Goal: Information Seeking & Learning: Learn about a topic

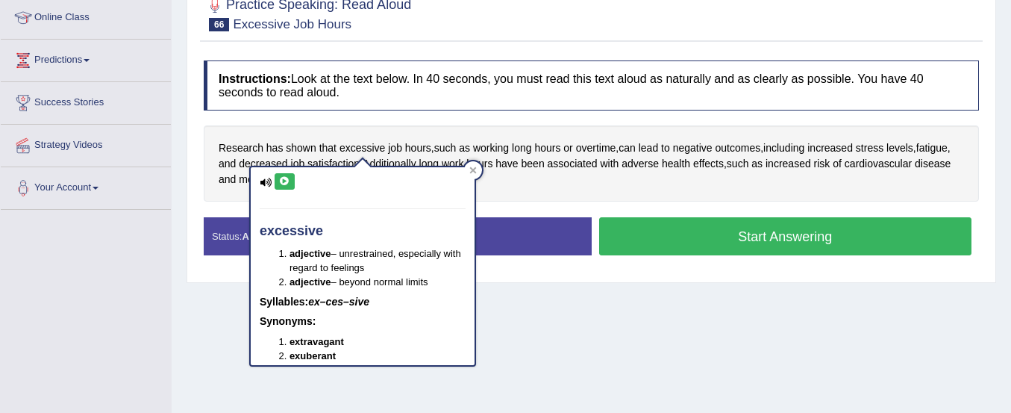
scroll to position [25, 0]
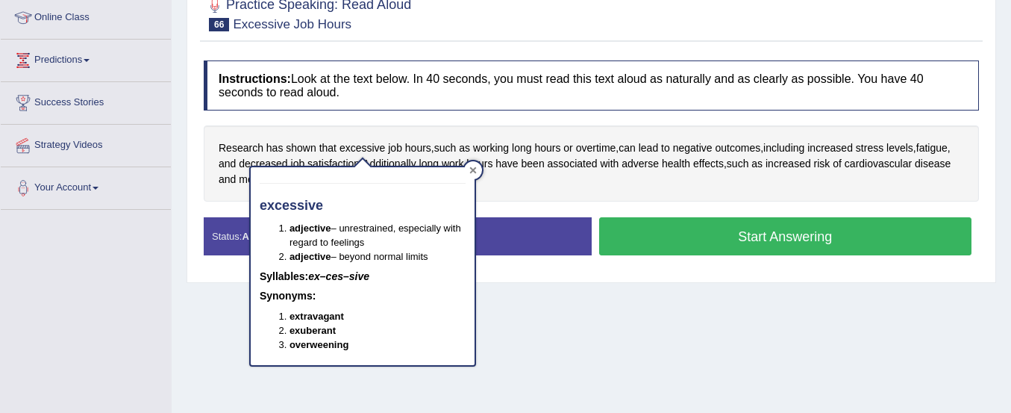
click at [472, 164] on div at bounding box center [473, 170] width 18 height 18
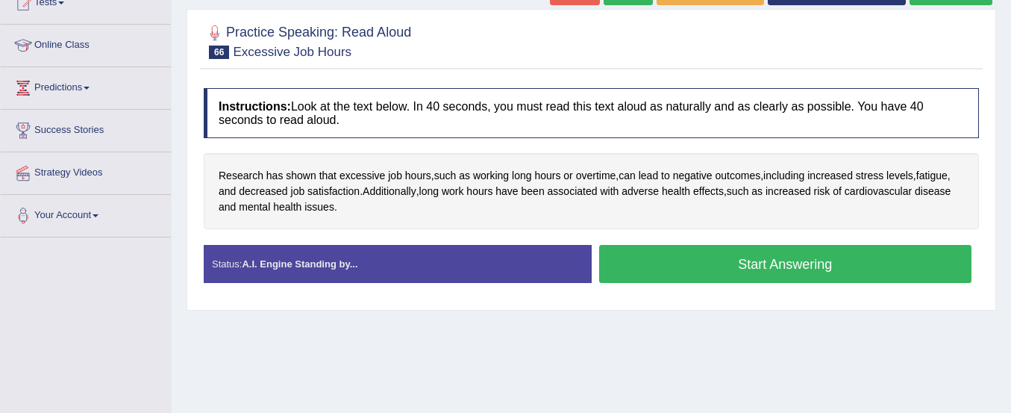
scroll to position [179, 0]
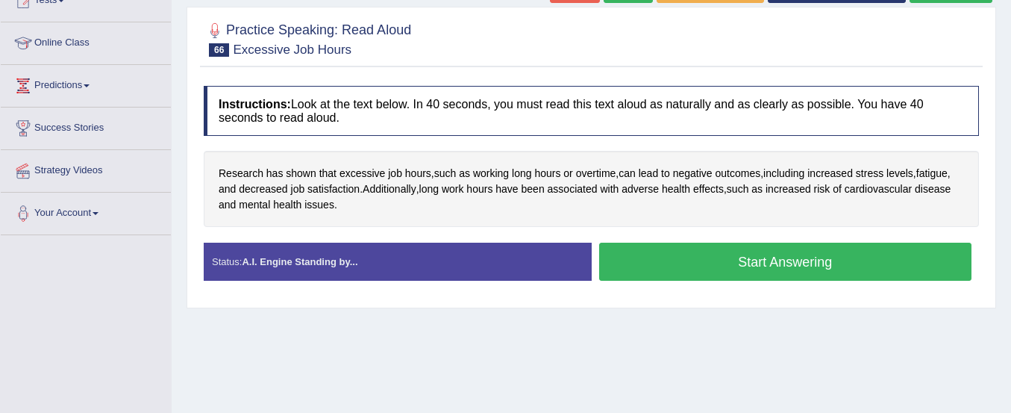
click at [710, 274] on button "Start Answering" at bounding box center [785, 262] width 373 height 38
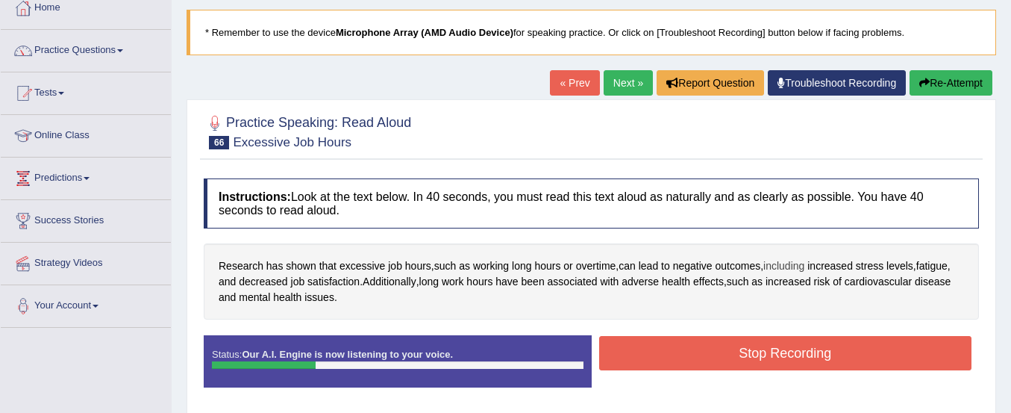
scroll to position [86, 0]
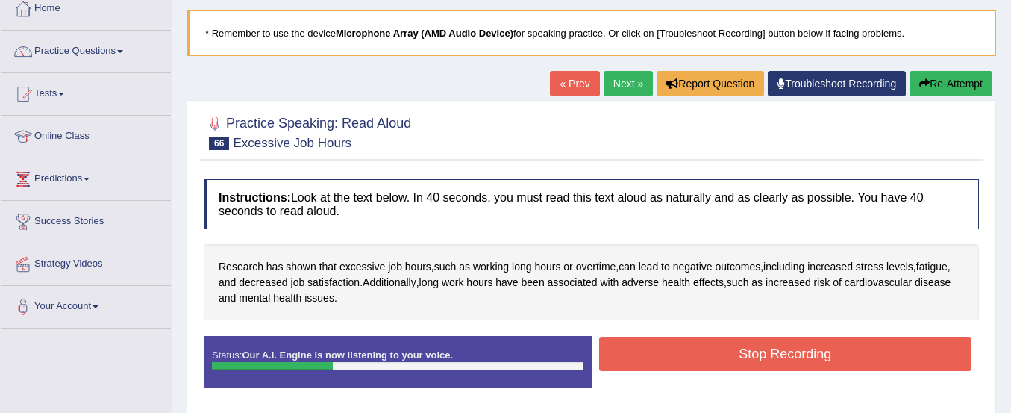
click at [922, 87] on icon "button" at bounding box center [924, 83] width 10 height 10
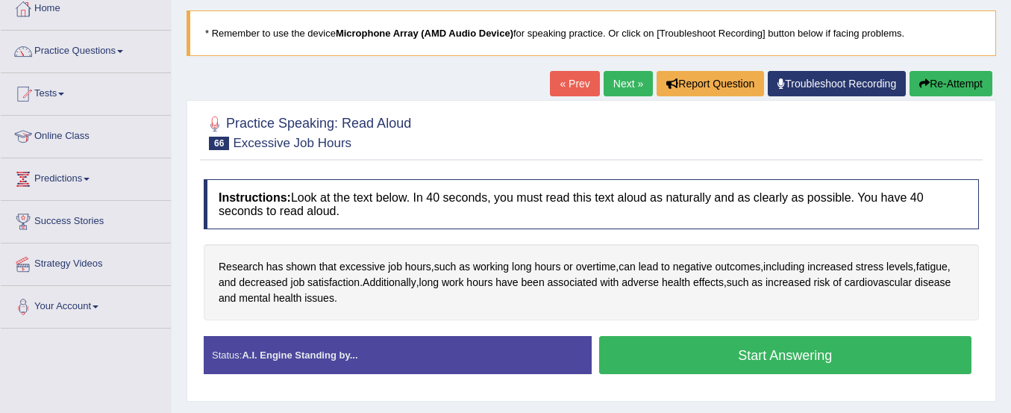
click at [922, 354] on button "Start Answering" at bounding box center [785, 355] width 373 height 38
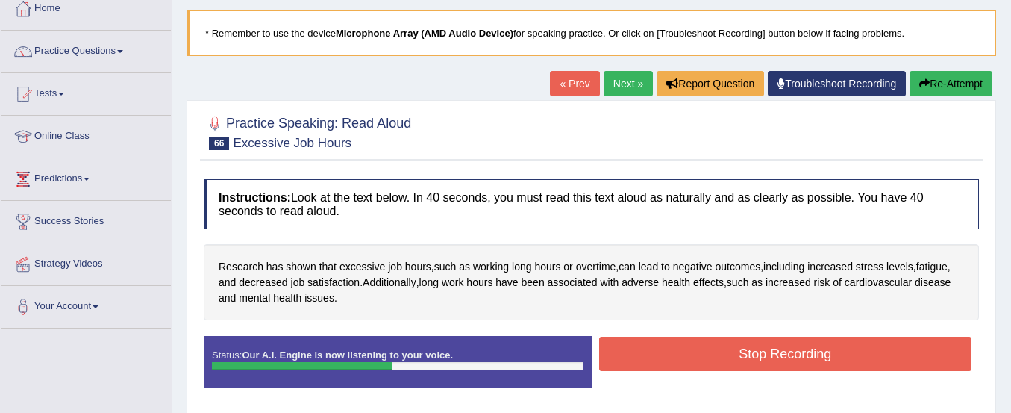
click at [922, 354] on button "Stop Recording" at bounding box center [785, 354] width 373 height 34
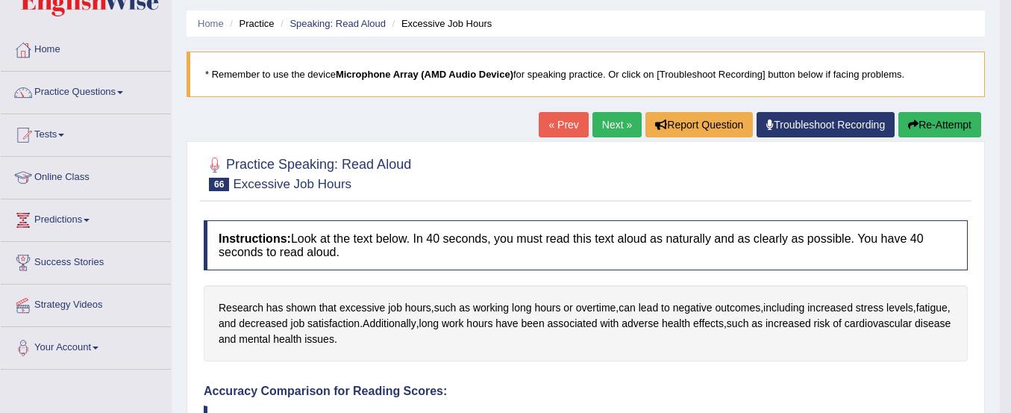
scroll to position [43, 0]
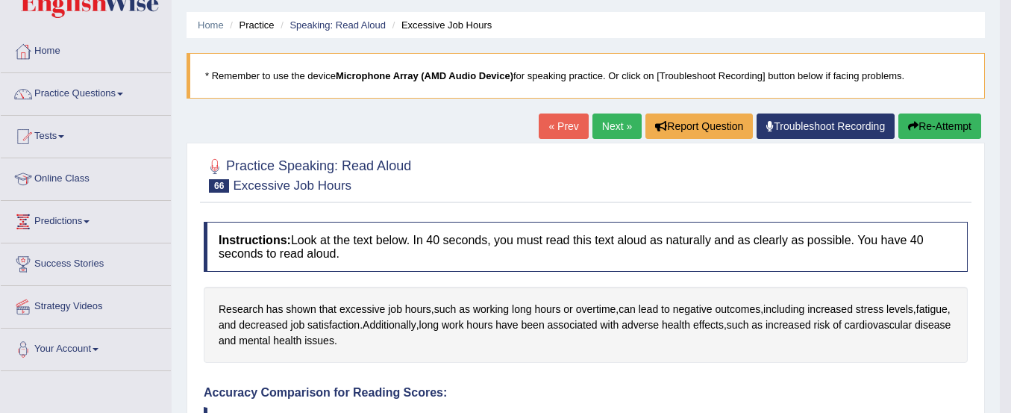
click at [915, 124] on icon "button" at bounding box center [913, 126] width 10 height 10
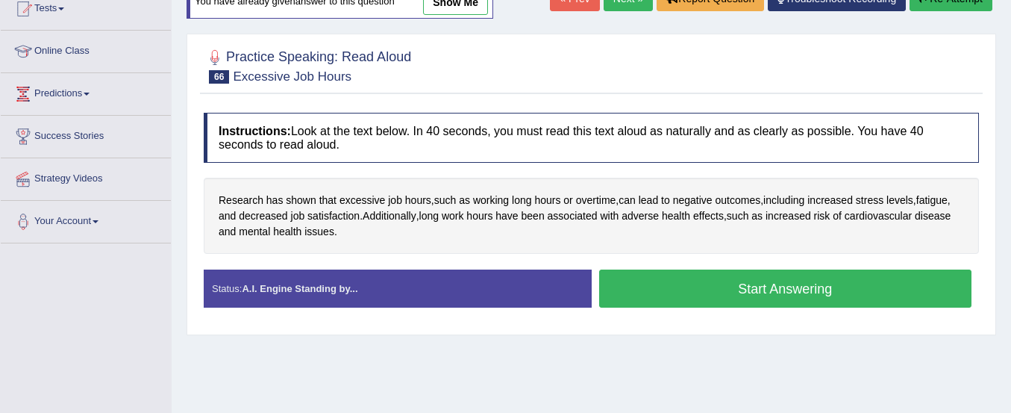
scroll to position [172, 0]
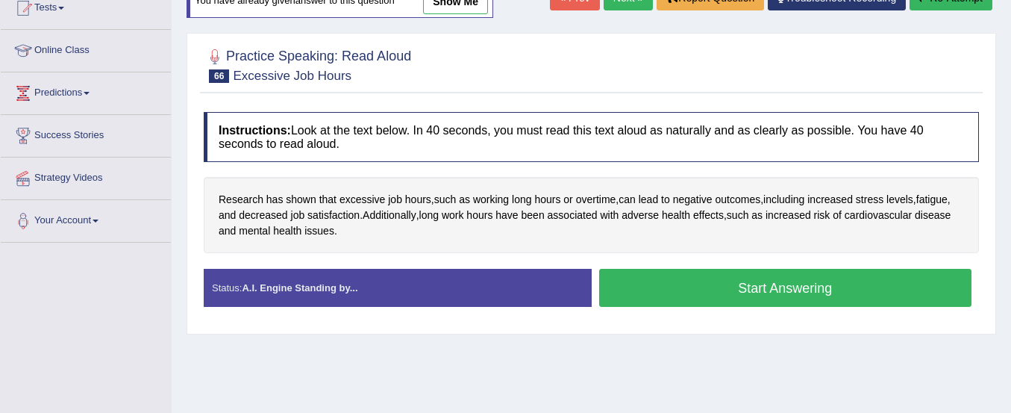
click at [795, 296] on button "Start Answering" at bounding box center [785, 288] width 373 height 38
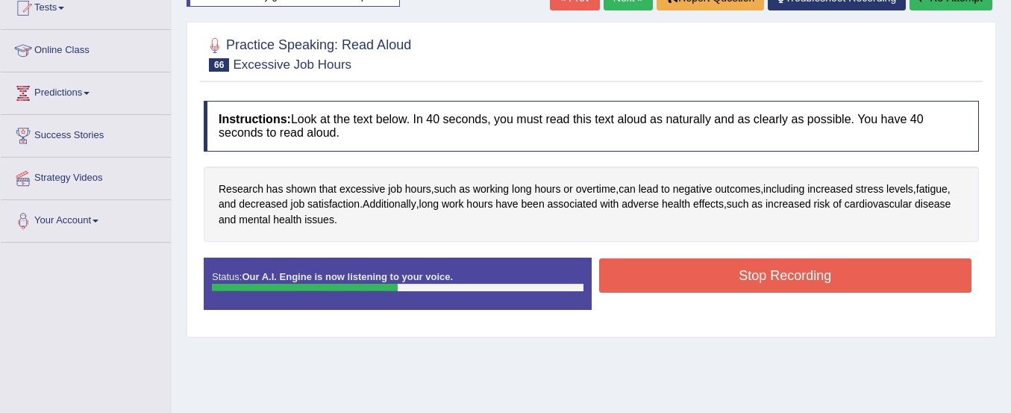
click at [795, 271] on button "Stop Recording" at bounding box center [785, 275] width 373 height 34
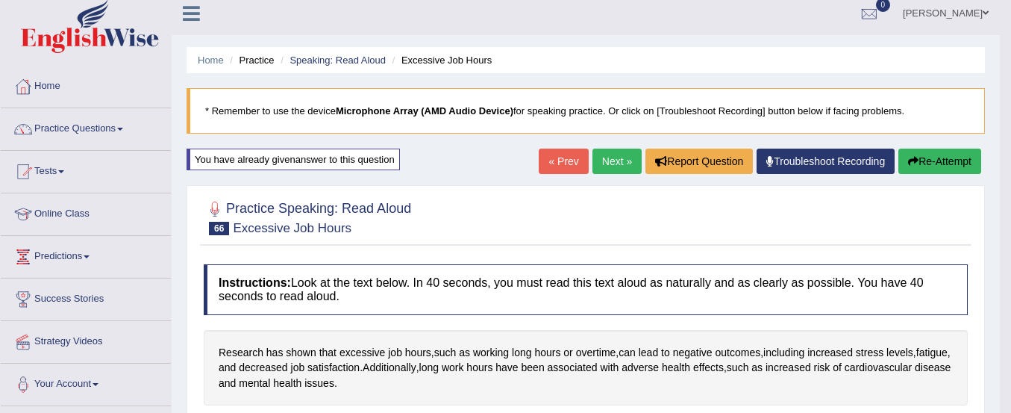
scroll to position [7, 0]
click at [77, 131] on link "Practice Questions" at bounding box center [86, 127] width 170 height 37
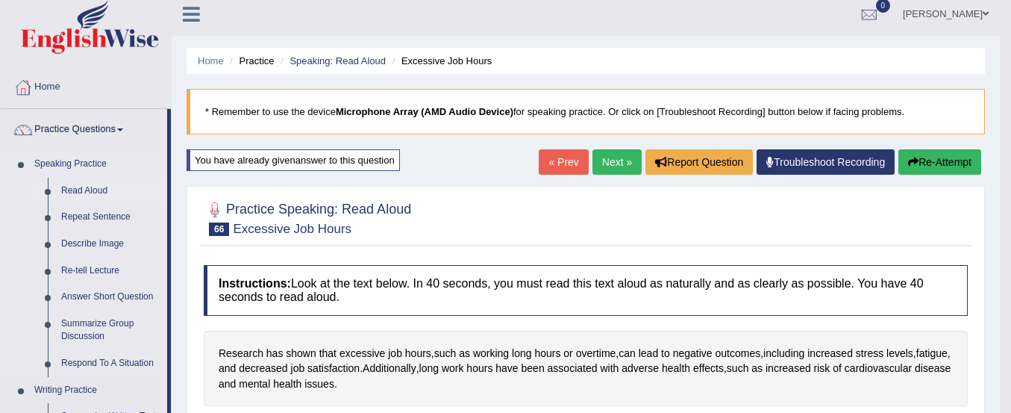
click at [82, 192] on link "Read Aloud" at bounding box center [110, 191] width 113 height 27
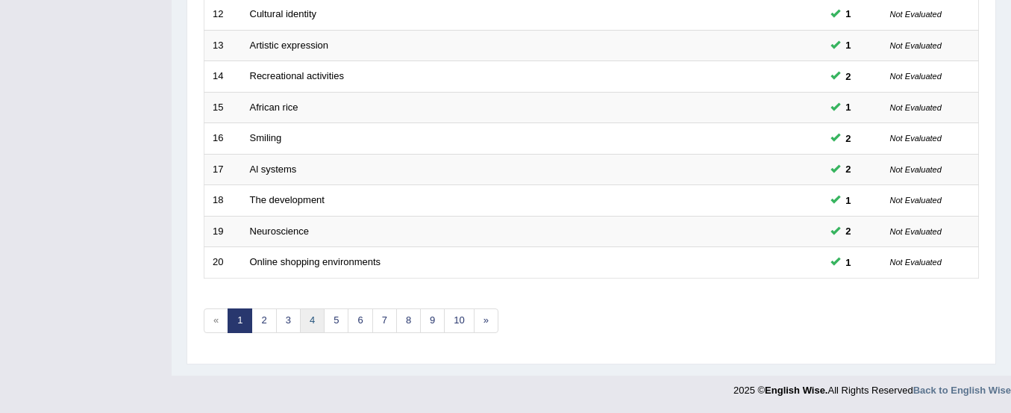
click at [311, 319] on link "4" at bounding box center [312, 320] width 25 height 25
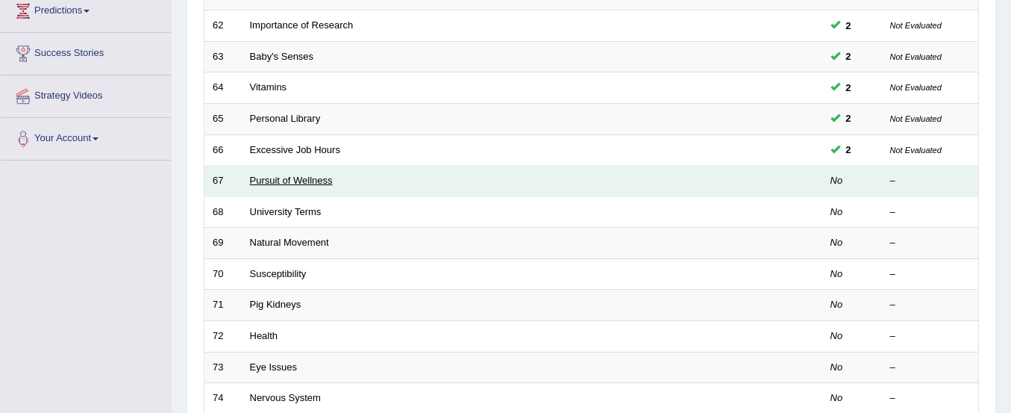
click at [293, 182] on link "Pursuit of Wellness" at bounding box center [291, 180] width 83 height 11
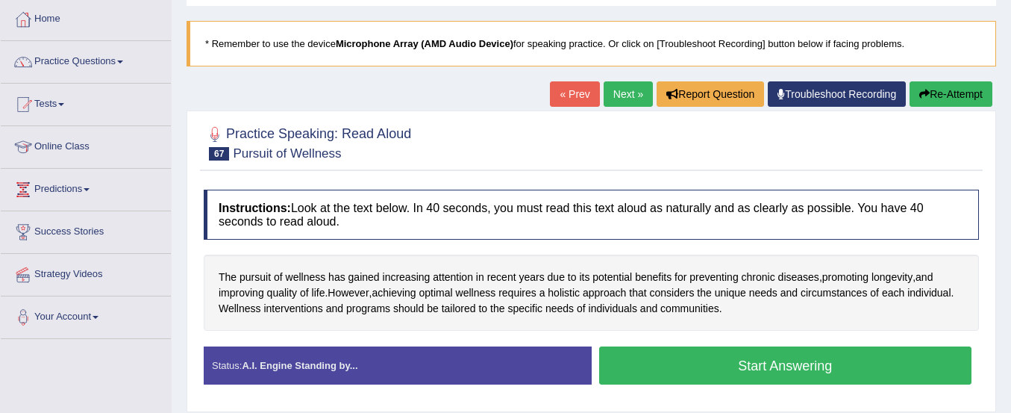
scroll to position [76, 0]
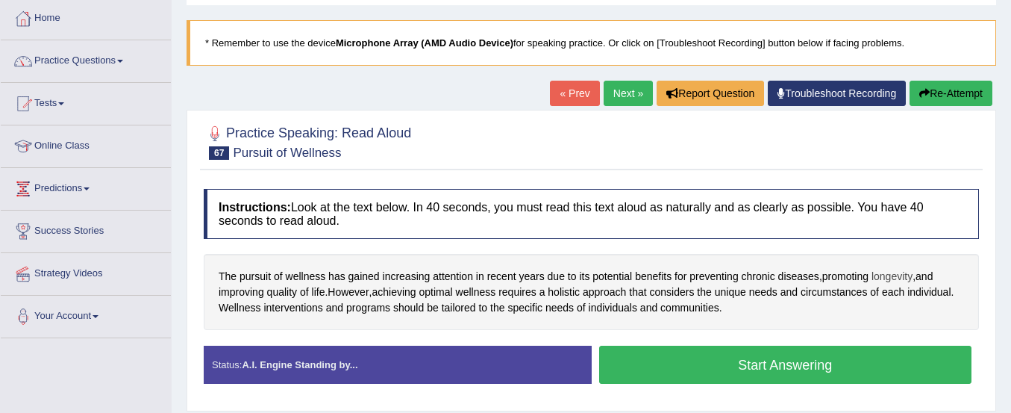
click at [896, 274] on span "longevity" at bounding box center [892, 277] width 41 height 16
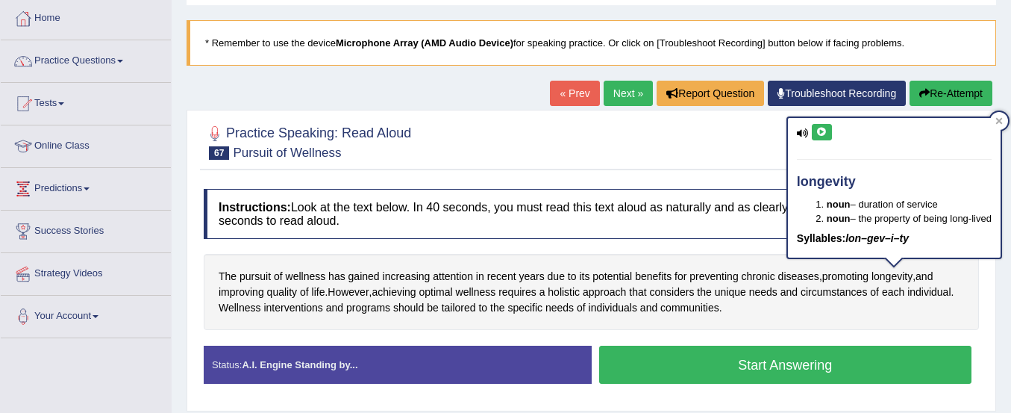
click at [821, 134] on icon at bounding box center [821, 132] width 11 height 9
click at [817, 295] on span "circumstances" at bounding box center [834, 292] width 66 height 16
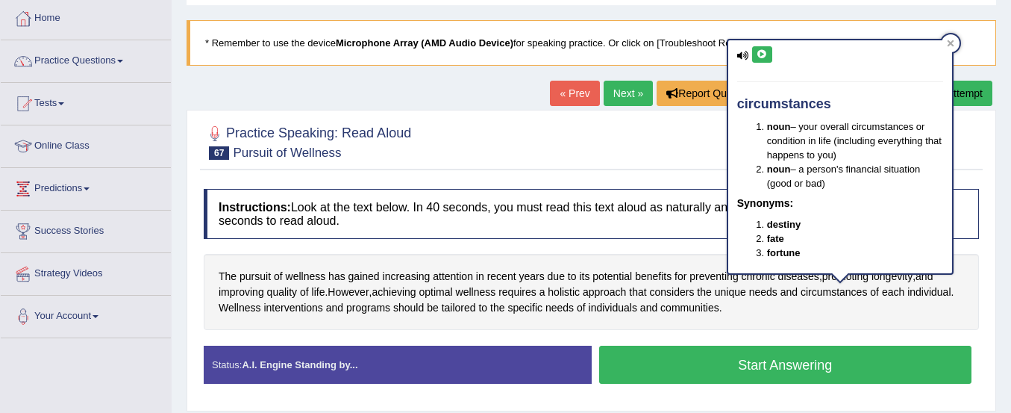
click at [737, 322] on div "The pursuit of wellness has gained increasing attention in recent years due to …" at bounding box center [591, 292] width 775 height 76
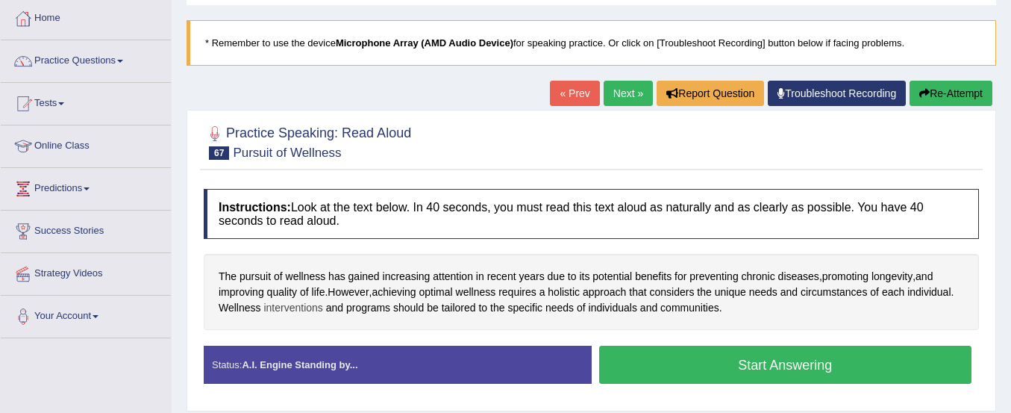
click at [304, 307] on span "interventions" at bounding box center [292, 308] width 59 height 16
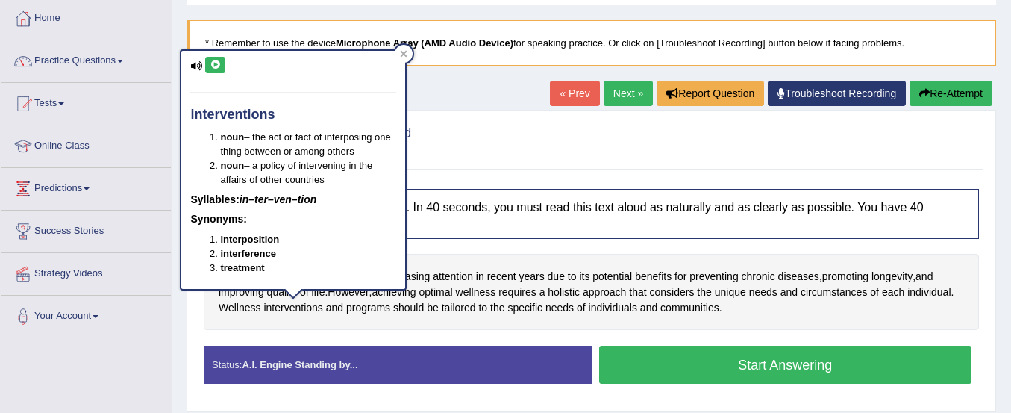
click at [214, 62] on icon at bounding box center [215, 64] width 11 height 9
click at [532, 115] on div "Practice Speaking: Read Aloud 67 Pursuit of Wellness Instructions: Look at the …" at bounding box center [592, 260] width 810 height 301
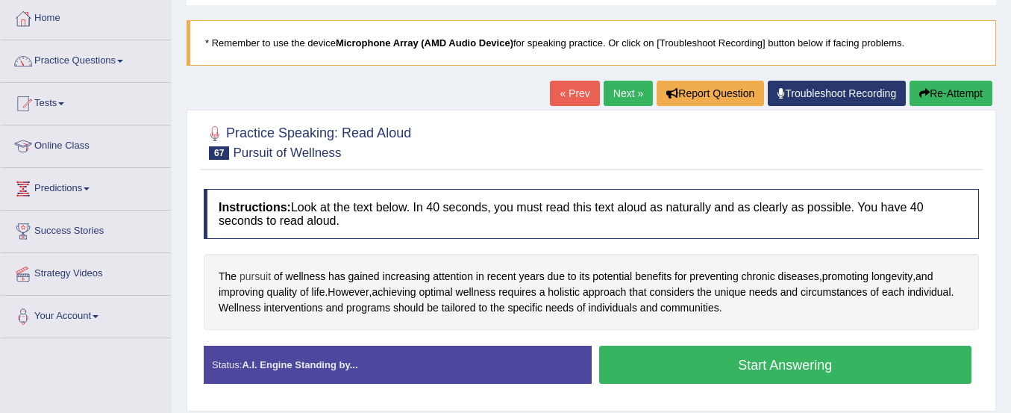
click at [265, 276] on span "pursuit" at bounding box center [255, 277] width 31 height 16
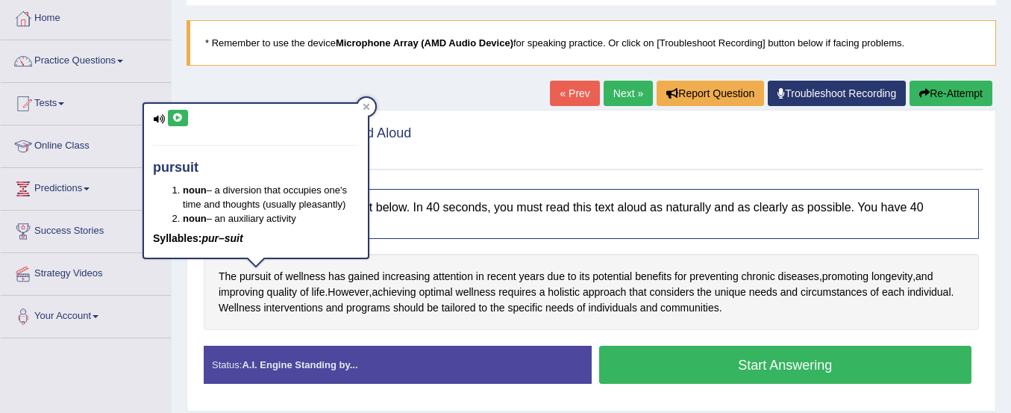
click at [177, 127] on div "pursuit noun – a diversion that occupies one's time and thoughts (usually pleas…" at bounding box center [256, 181] width 224 height 154
click at [176, 117] on icon at bounding box center [177, 117] width 11 height 9
click at [304, 278] on span "wellness" at bounding box center [306, 277] width 40 height 16
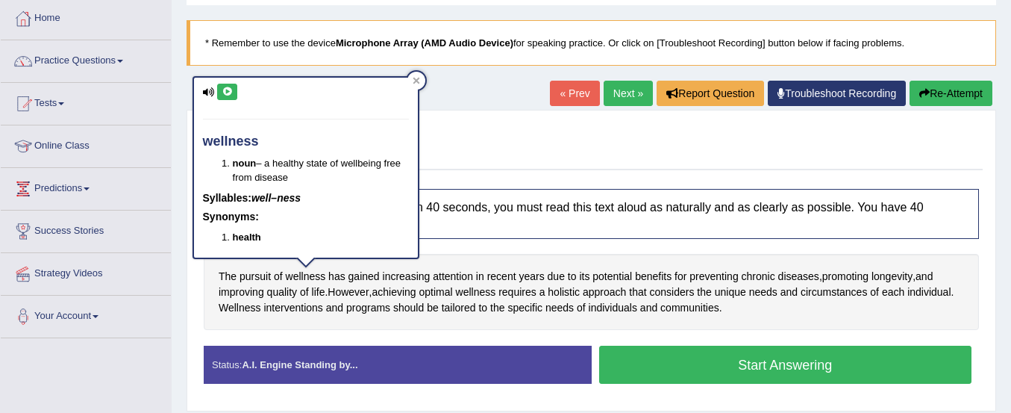
click at [226, 94] on icon at bounding box center [227, 91] width 11 height 9
click at [446, 134] on div at bounding box center [591, 142] width 775 height 46
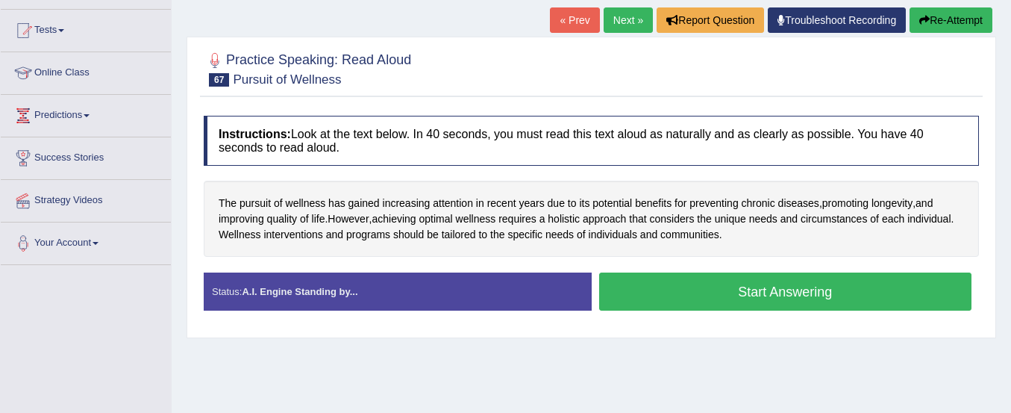
scroll to position [150, 0]
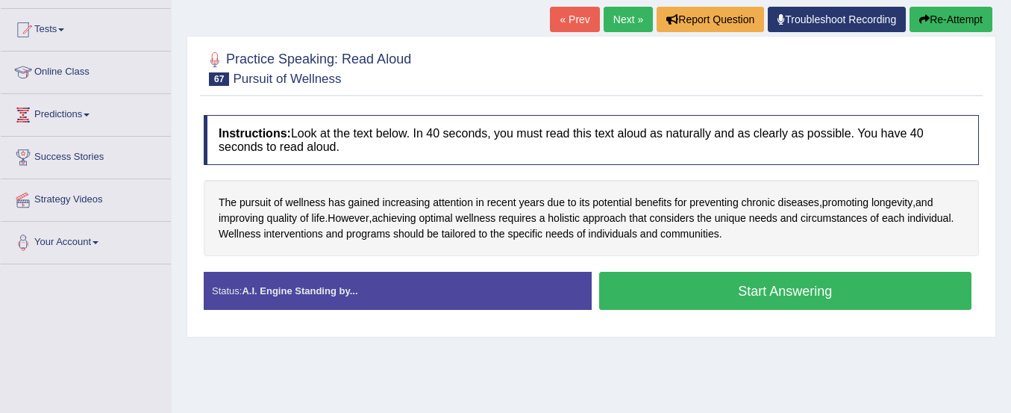
click at [774, 282] on button "Start Answering" at bounding box center [785, 291] width 373 height 38
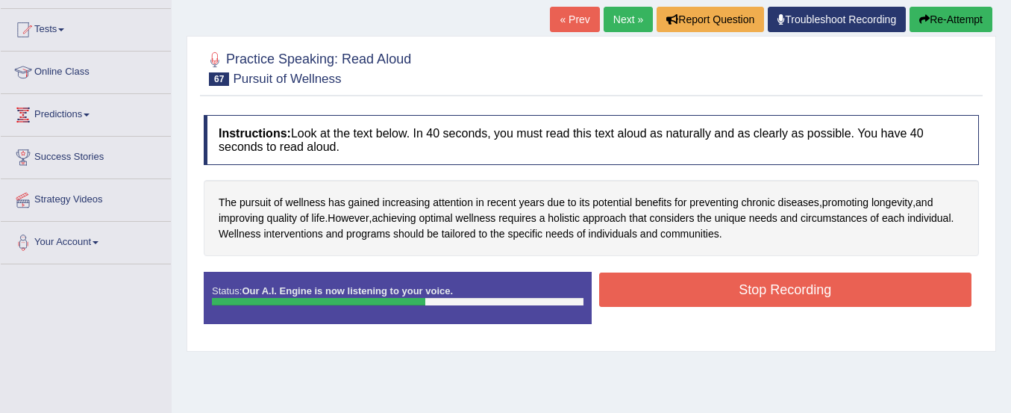
click at [774, 282] on button "Stop Recording" at bounding box center [785, 289] width 373 height 34
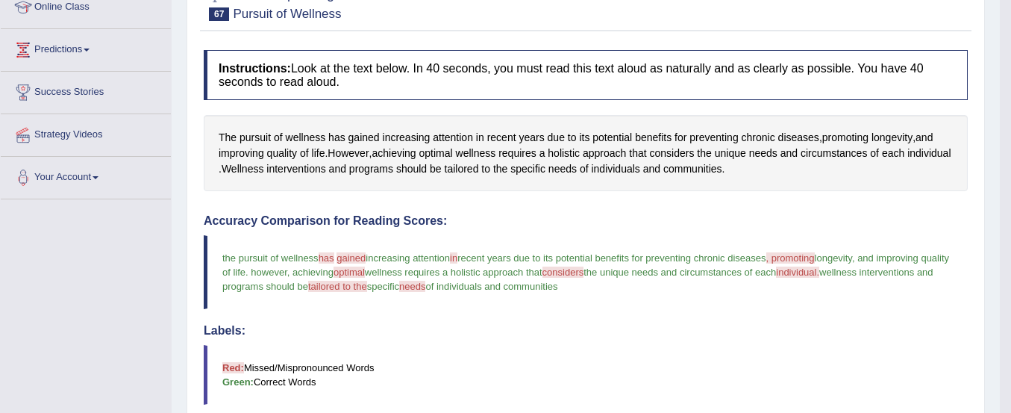
scroll to position [194, 0]
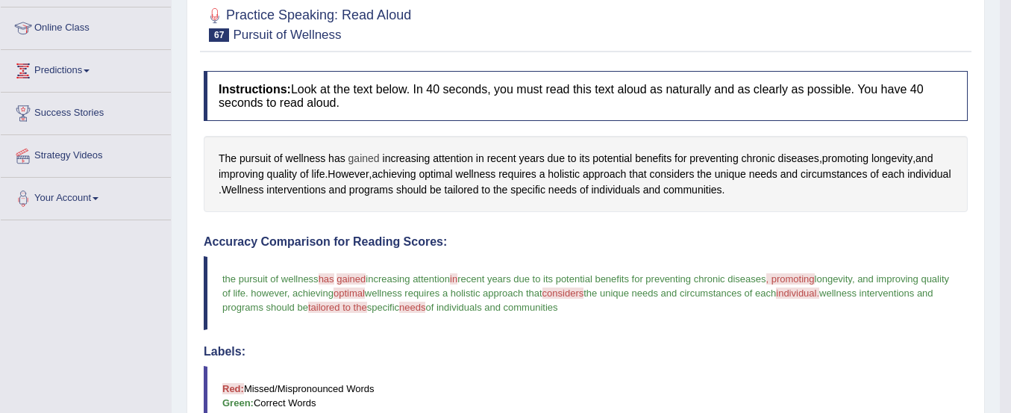
click at [372, 159] on span "gained" at bounding box center [364, 159] width 31 height 16
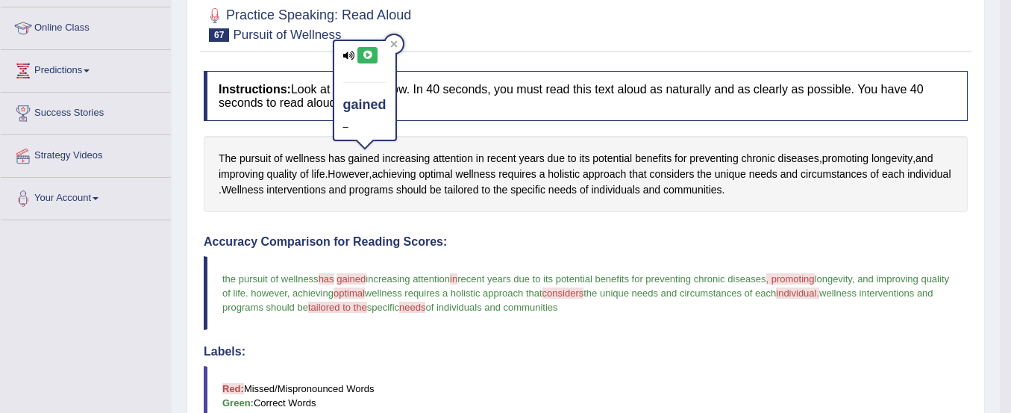
click at [364, 57] on icon at bounding box center [367, 55] width 11 height 9
click at [811, 280] on span ", promoting" at bounding box center [790, 278] width 49 height 11
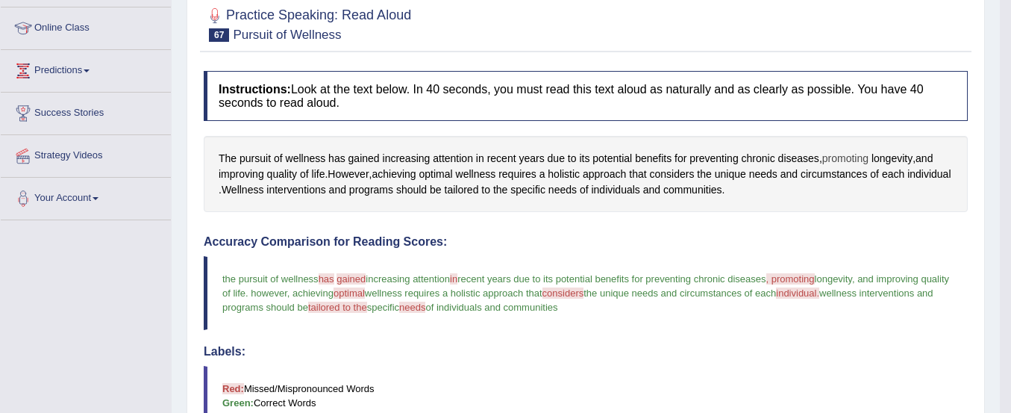
click at [834, 161] on span "promoting" at bounding box center [845, 159] width 46 height 16
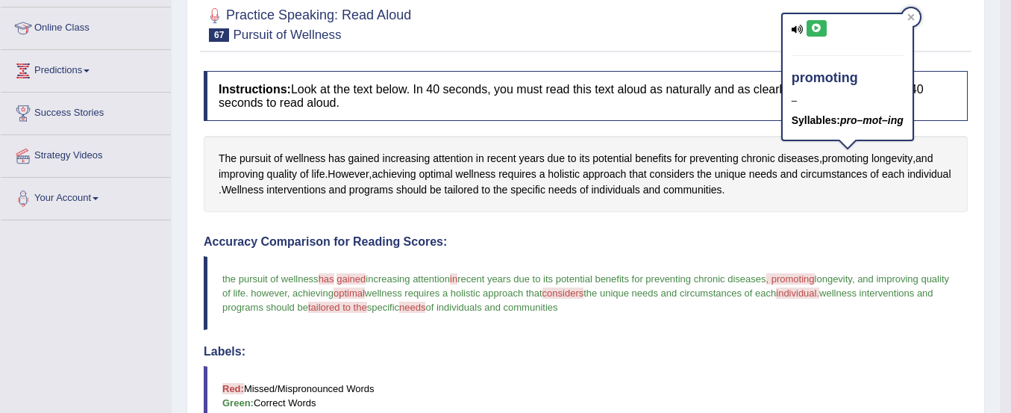
click at [813, 30] on icon at bounding box center [816, 28] width 11 height 9
click at [819, 290] on span "individual." at bounding box center [797, 292] width 43 height 11
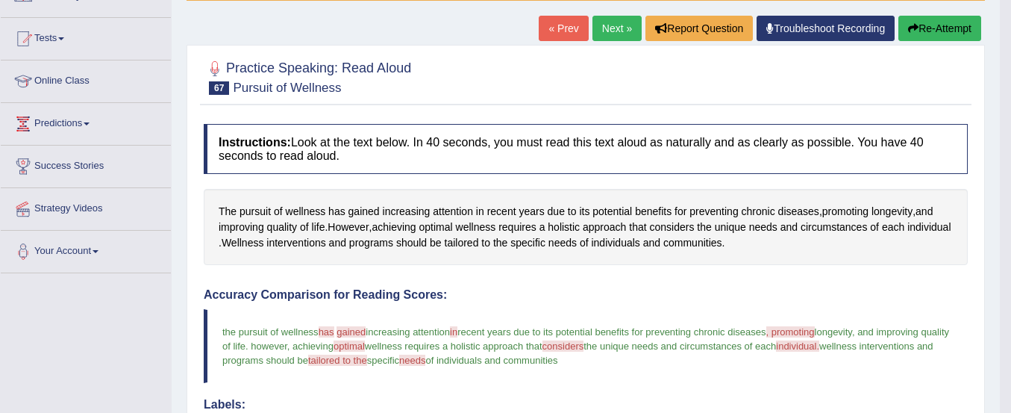
scroll to position [134, 0]
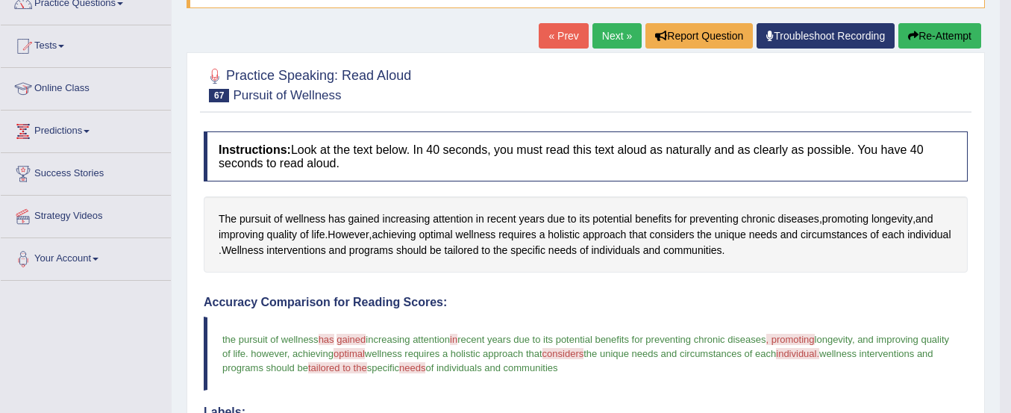
click at [959, 32] on button "Re-Attempt" at bounding box center [940, 35] width 83 height 25
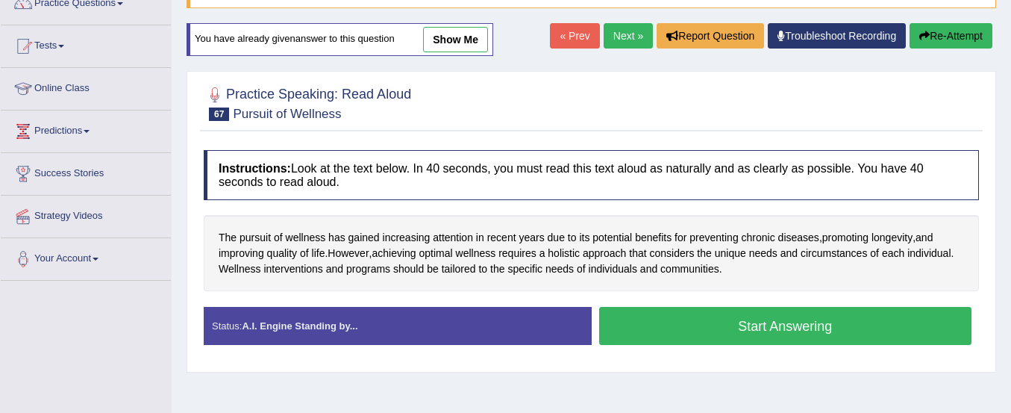
click at [806, 322] on button "Start Answering" at bounding box center [785, 326] width 373 height 38
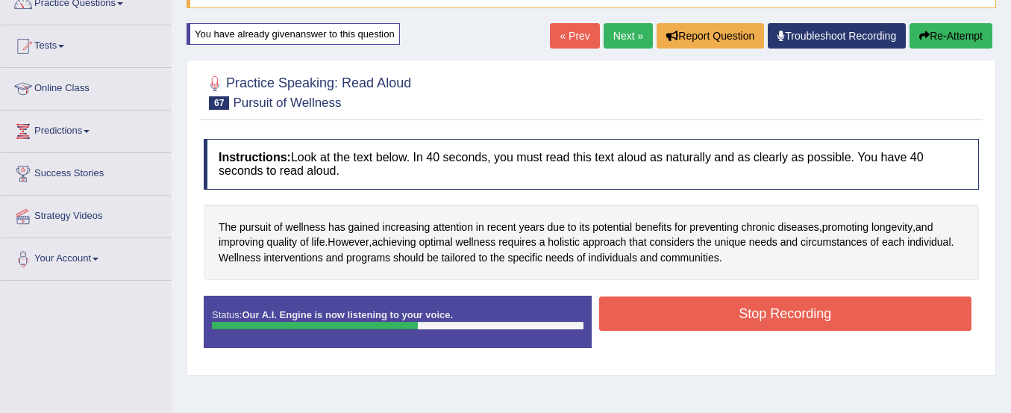
click at [806, 322] on button "Stop Recording" at bounding box center [785, 313] width 373 height 34
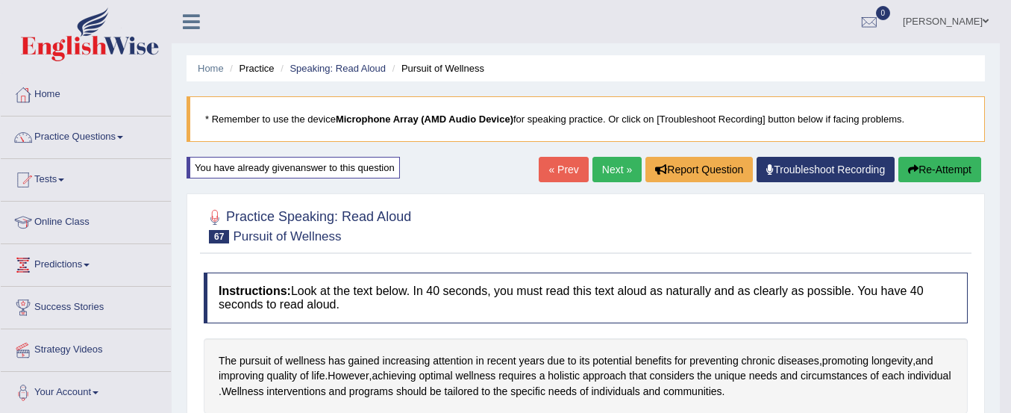
click at [830, 172] on link "Troubleshoot Recording" at bounding box center [826, 169] width 138 height 25
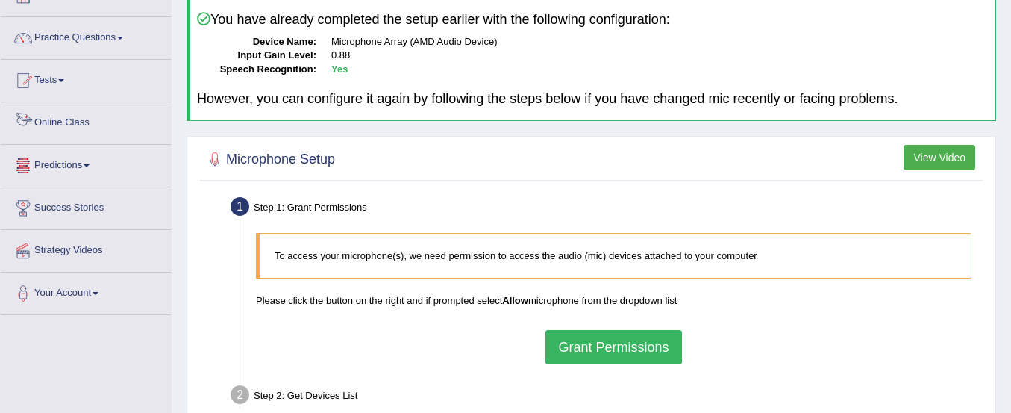
scroll to position [40, 0]
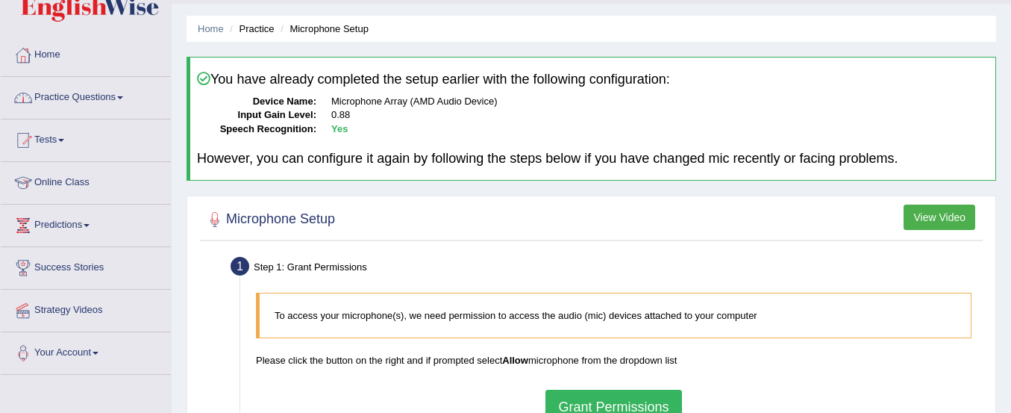
click at [56, 183] on link "Online Class" at bounding box center [86, 180] width 170 height 37
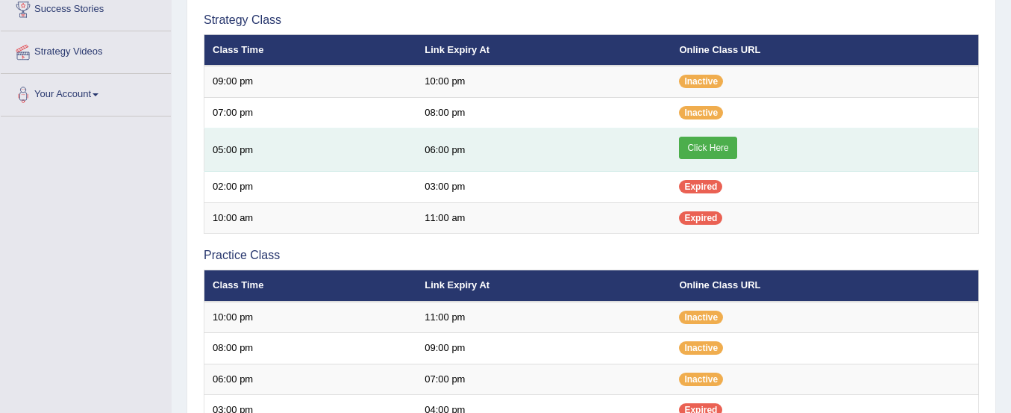
scroll to position [299, 0]
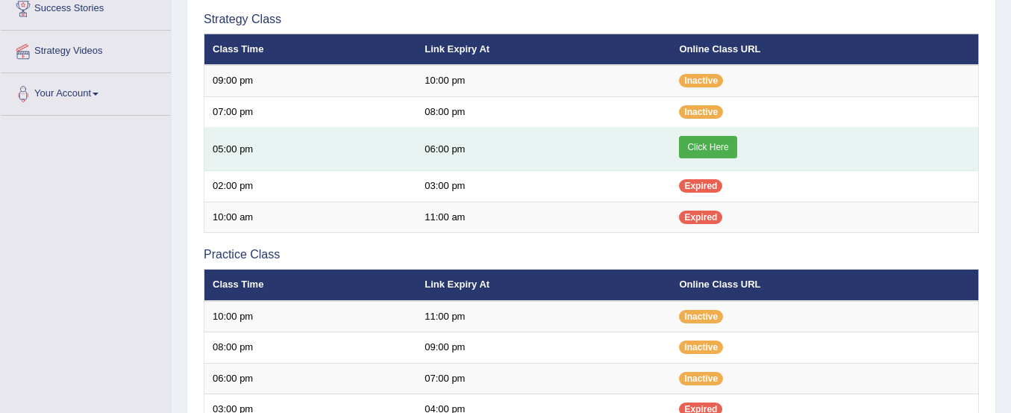
click at [706, 150] on link "Click Here" at bounding box center [707, 147] width 57 height 22
